Goal: Transaction & Acquisition: Purchase product/service

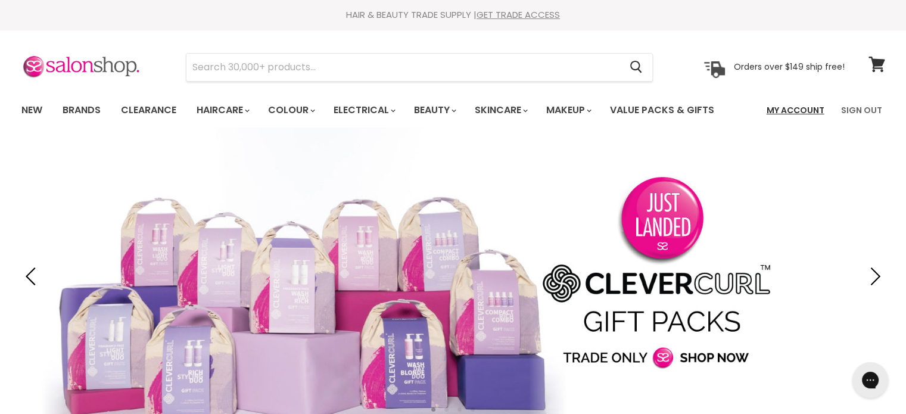
click at [801, 108] on link "My Account" at bounding box center [796, 110] width 72 height 25
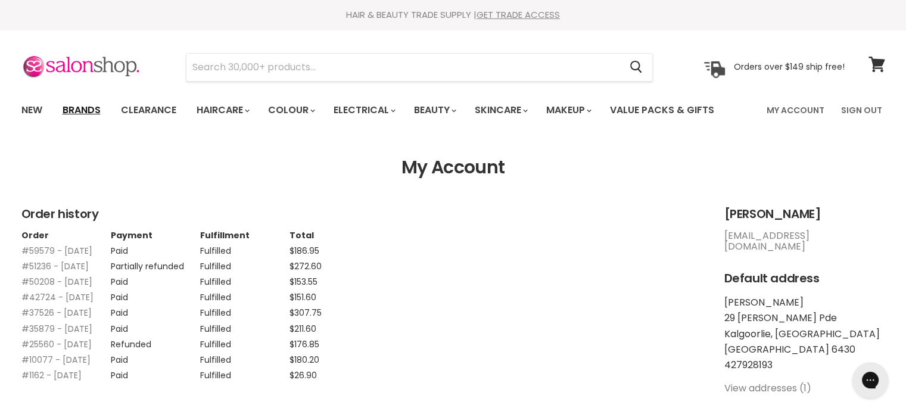
click at [92, 110] on link "Brands" at bounding box center [82, 110] width 56 height 25
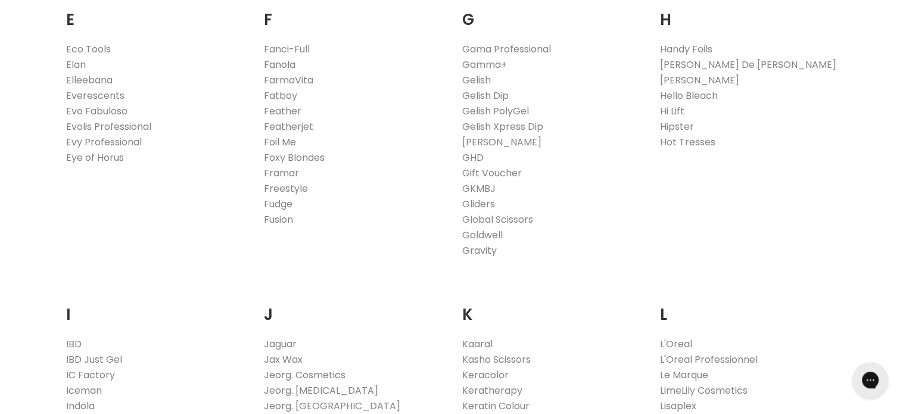
click at [285, 60] on link "Fanola" at bounding box center [280, 65] width 32 height 14
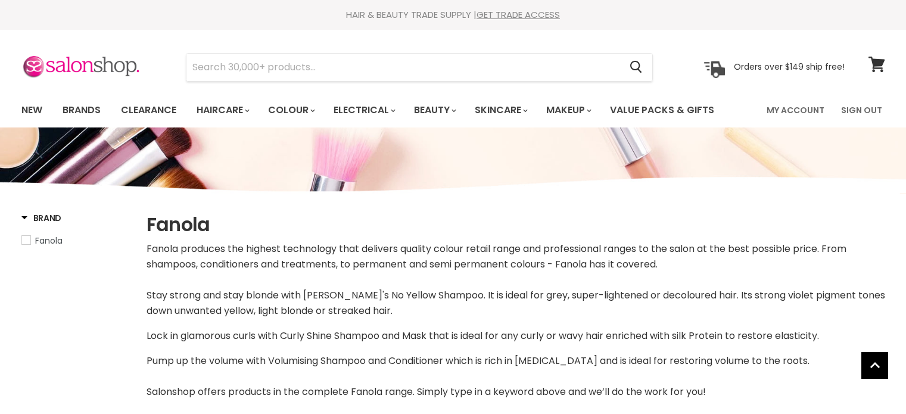
select select "manual"
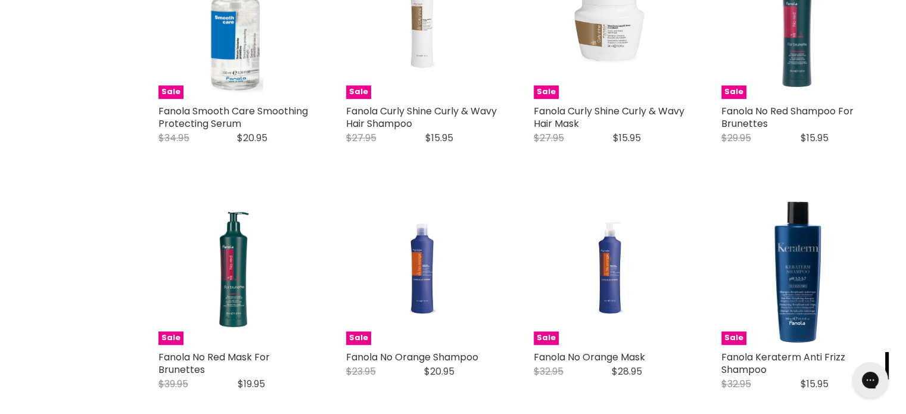
scroll to position [1788, 0]
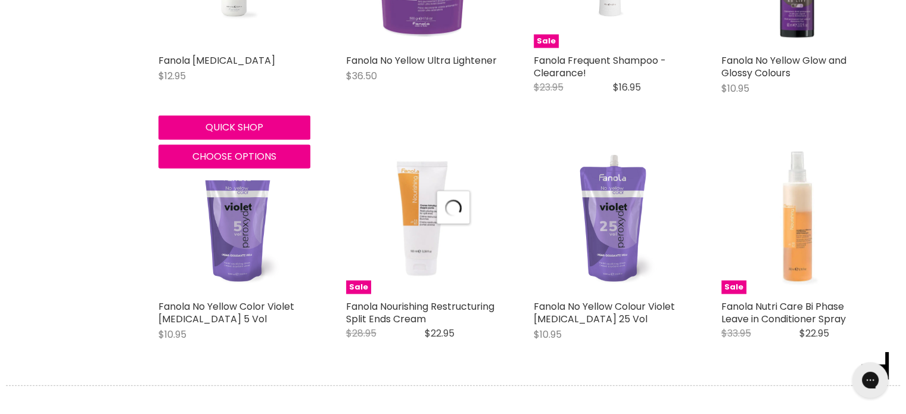
select select "manual"
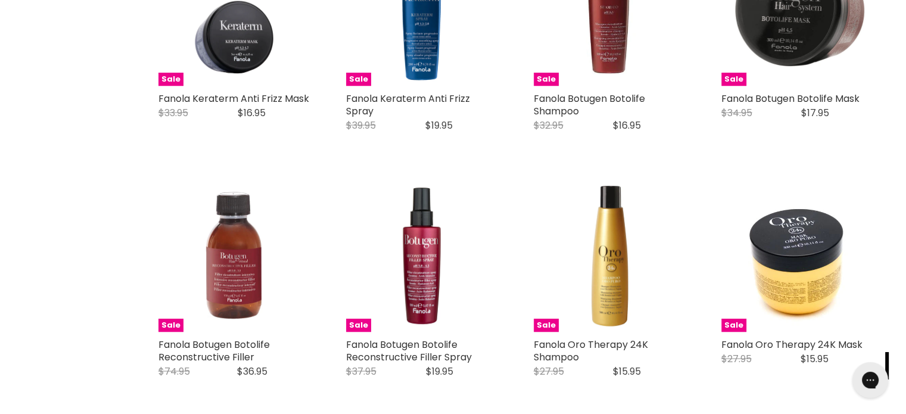
scroll to position [2284, 0]
